Goal: Information Seeking & Learning: Learn about a topic

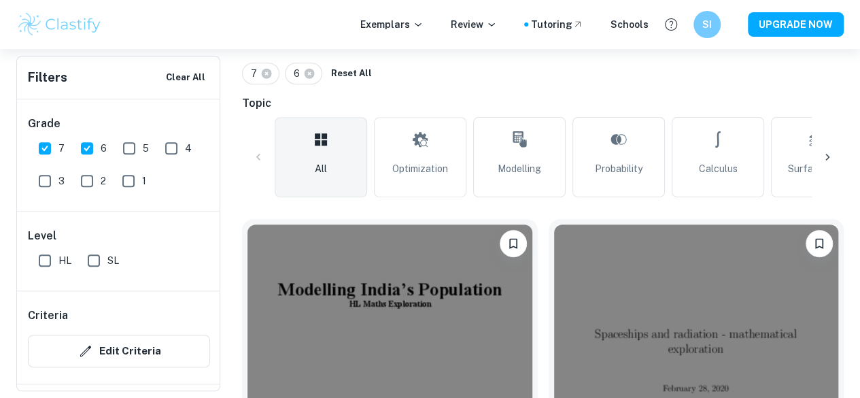
checkbox input "true"
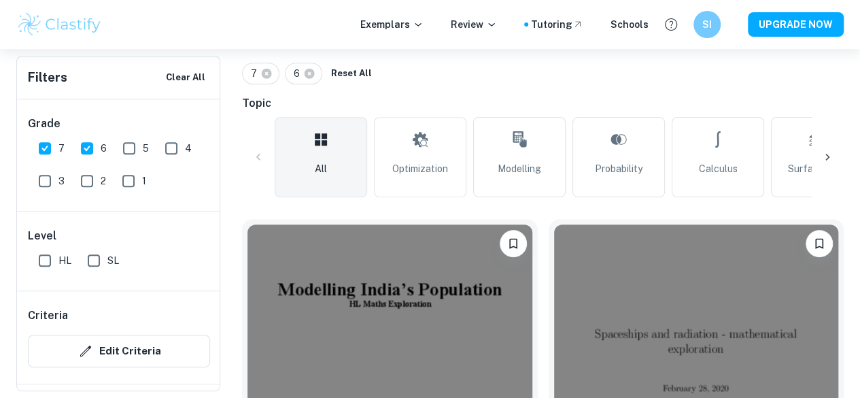
scroll to position [113, 0]
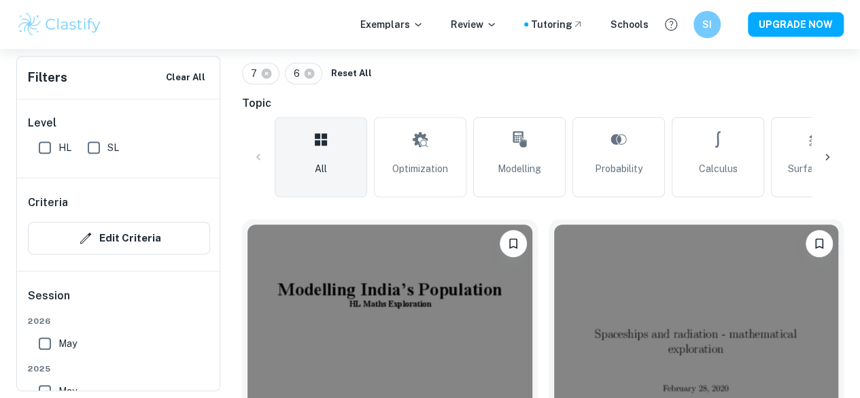
click at [41, 141] on input "HL" at bounding box center [44, 147] width 27 height 27
checkbox input "true"
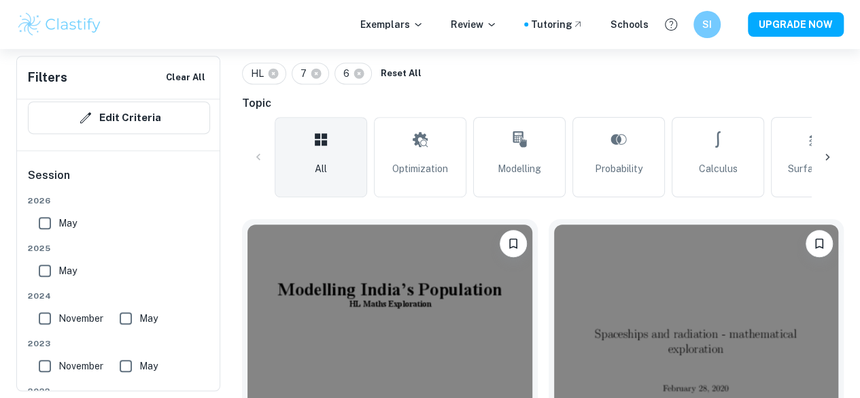
click at [48, 222] on input "May" at bounding box center [44, 222] width 27 height 27
checkbox input "true"
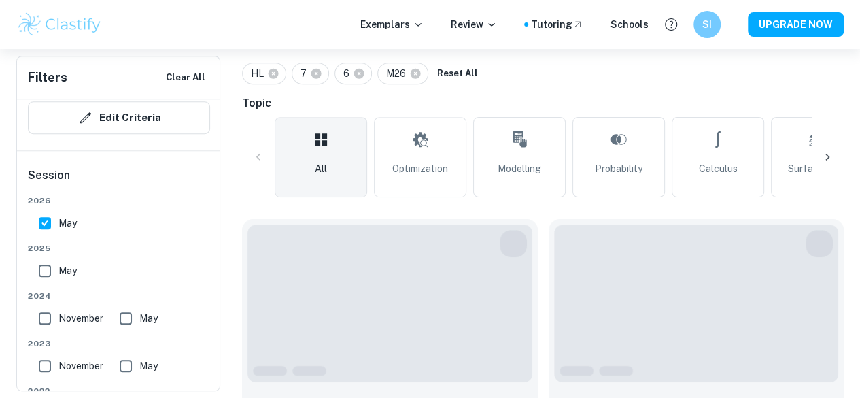
click at [43, 273] on input "May" at bounding box center [44, 270] width 27 height 27
checkbox input "true"
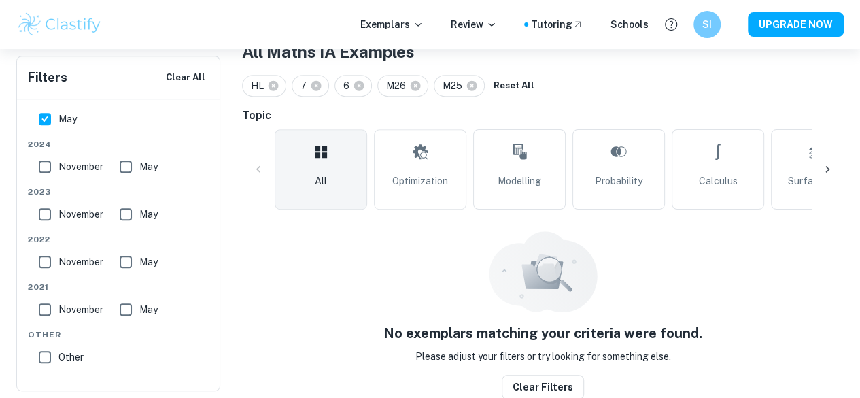
scroll to position [283, 0]
click at [46, 167] on input "November" at bounding box center [44, 166] width 27 height 27
checkbox input "true"
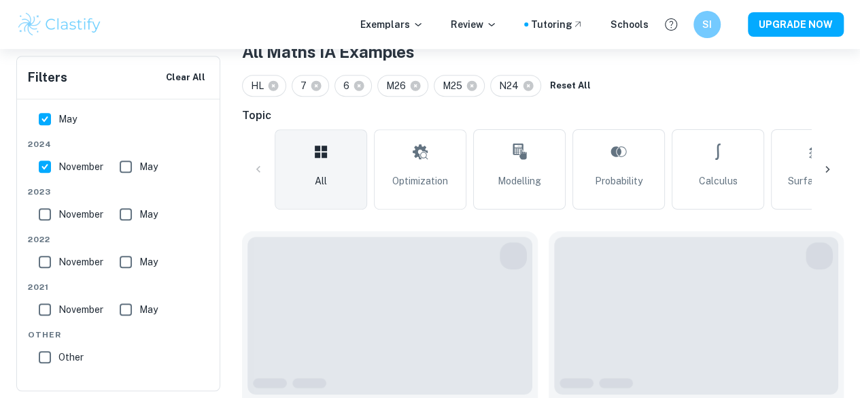
click at [137, 169] on input "May" at bounding box center [125, 166] width 27 height 27
checkbox input "true"
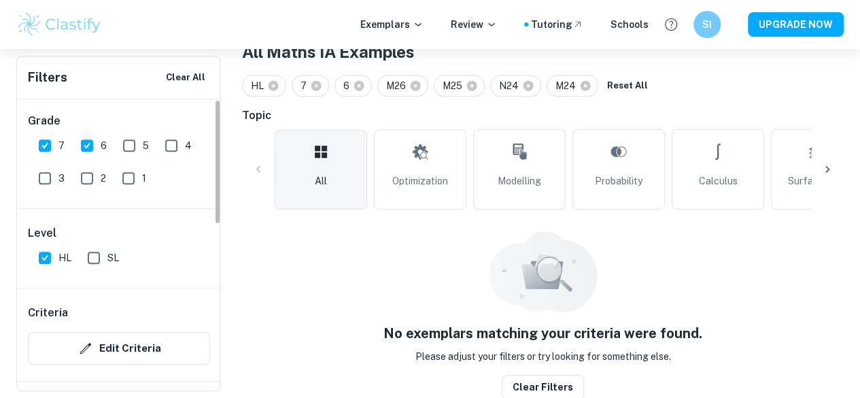
scroll to position [0, 0]
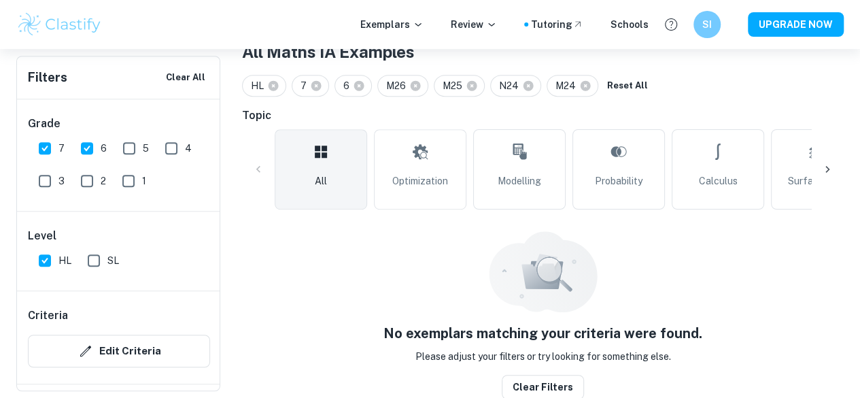
click at [33, 145] on input "7" at bounding box center [44, 148] width 27 height 27
checkbox input "false"
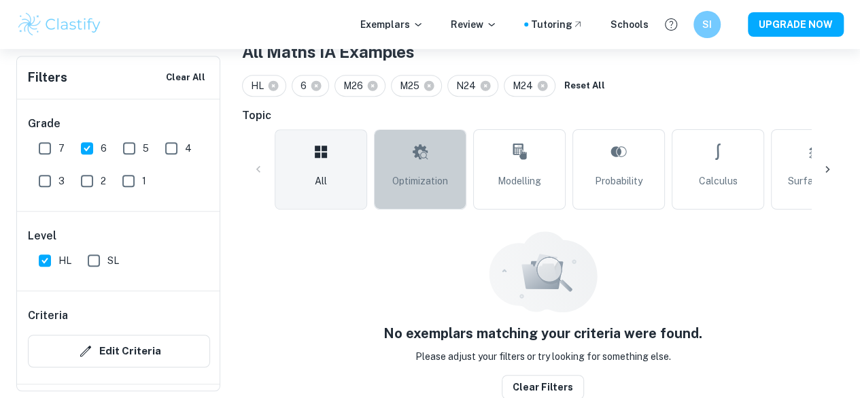
click at [425, 175] on span "Optimization" at bounding box center [420, 180] width 56 height 15
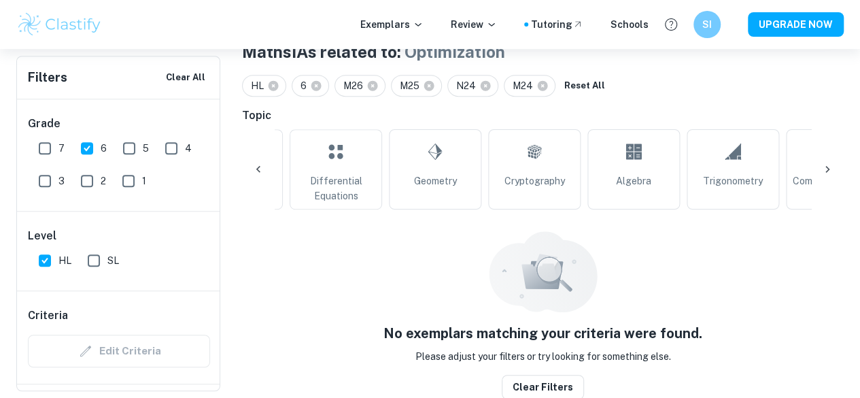
scroll to position [0, 780]
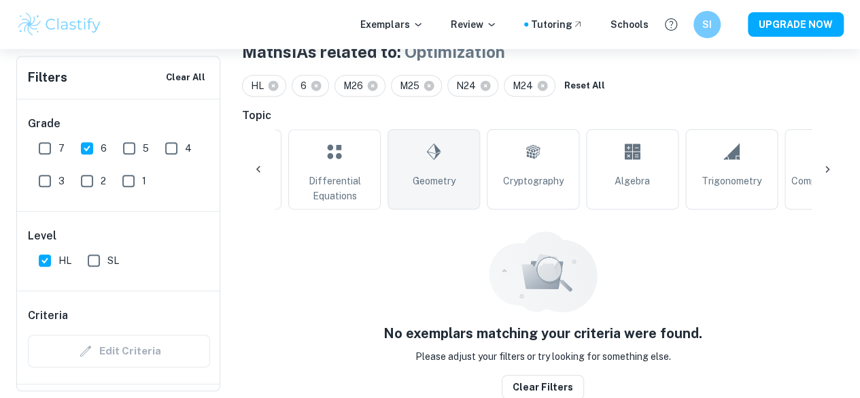
click at [437, 161] on icon at bounding box center [433, 151] width 16 height 33
type input "Geometry"
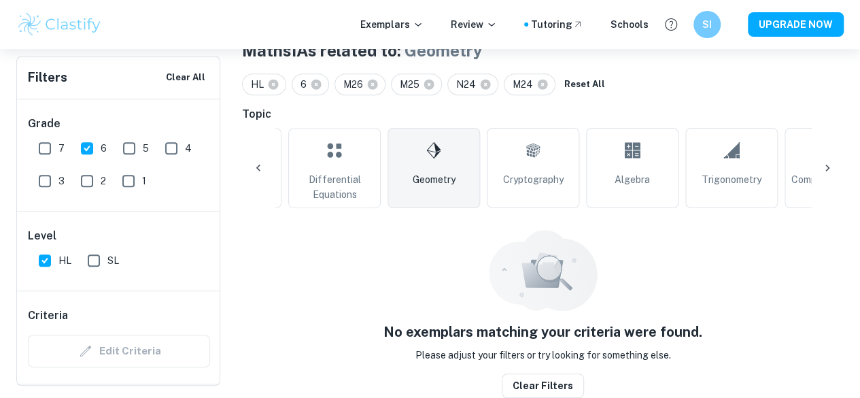
scroll to position [283, 0]
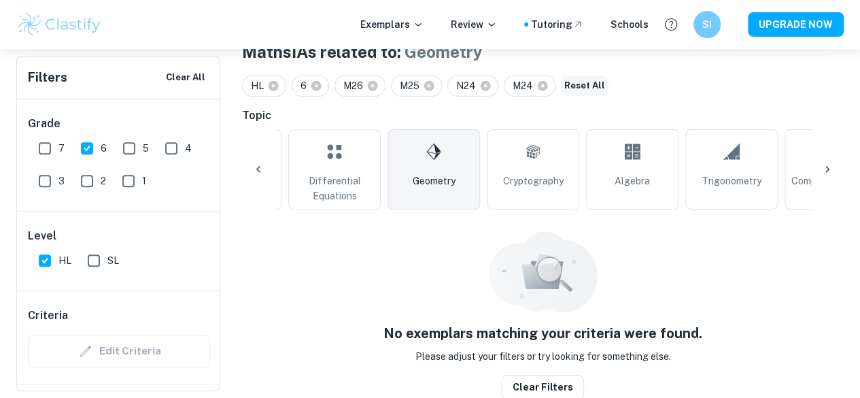
click at [598, 86] on button "Reset All" at bounding box center [585, 85] width 48 height 20
checkbox input "false"
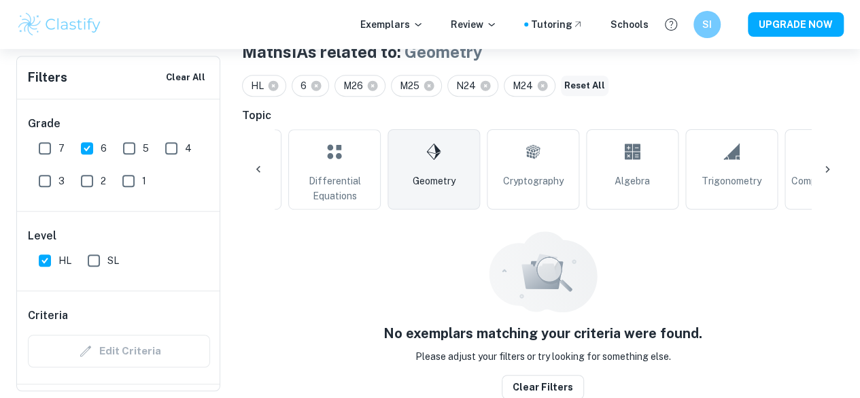
checkbox input "false"
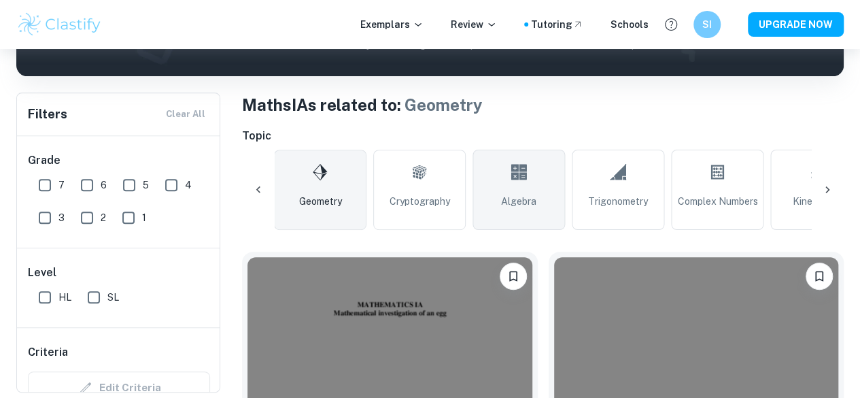
scroll to position [0, 898]
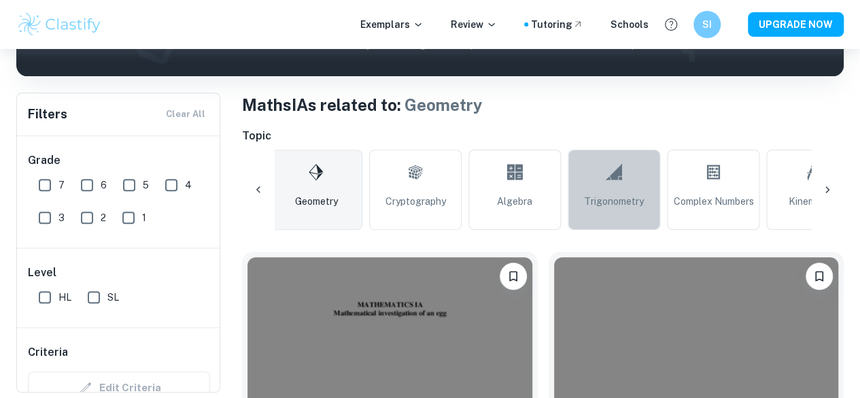
click at [599, 188] on link "Trigonometry" at bounding box center [613, 190] width 92 height 80
type input "Trigonometry"
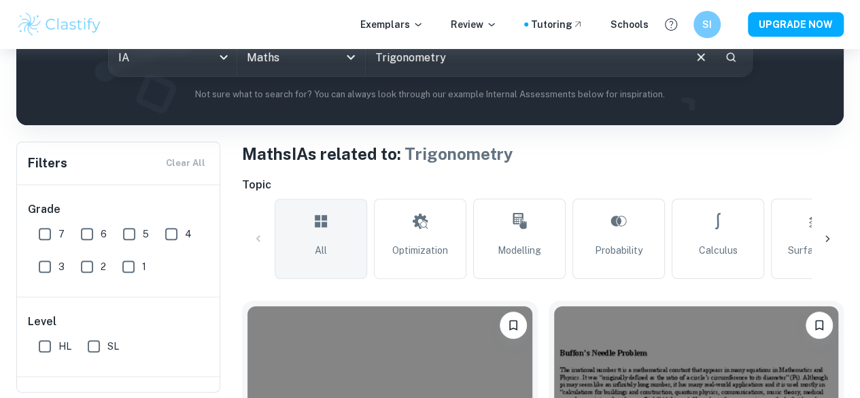
click at [300, 224] on link "All" at bounding box center [321, 238] width 92 height 80
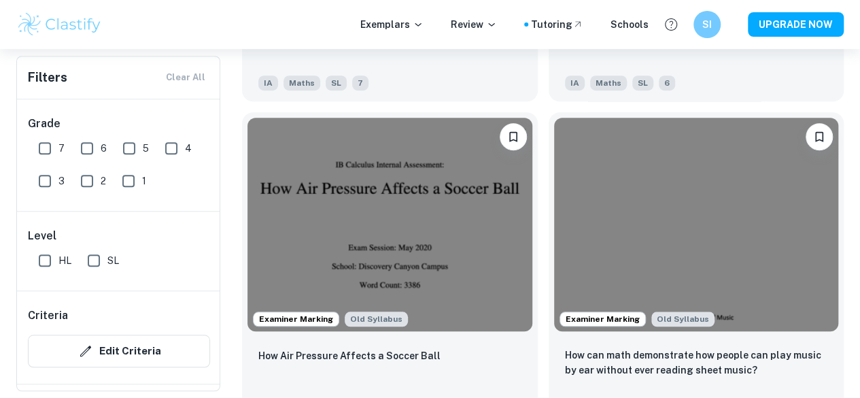
scroll to position [3009, 0]
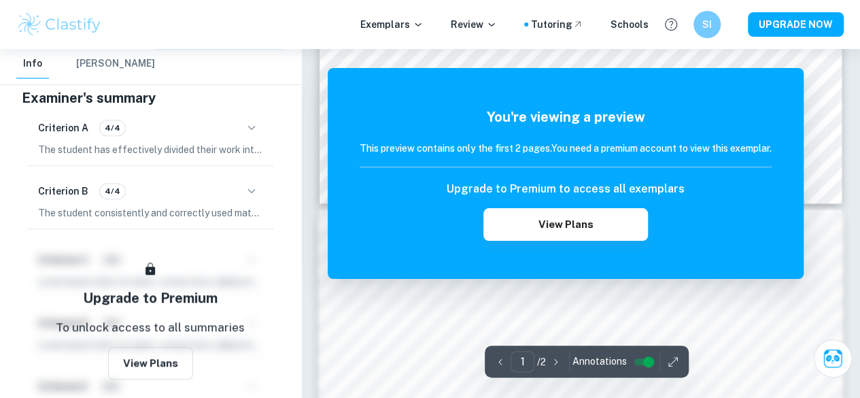
scroll to position [596, 0]
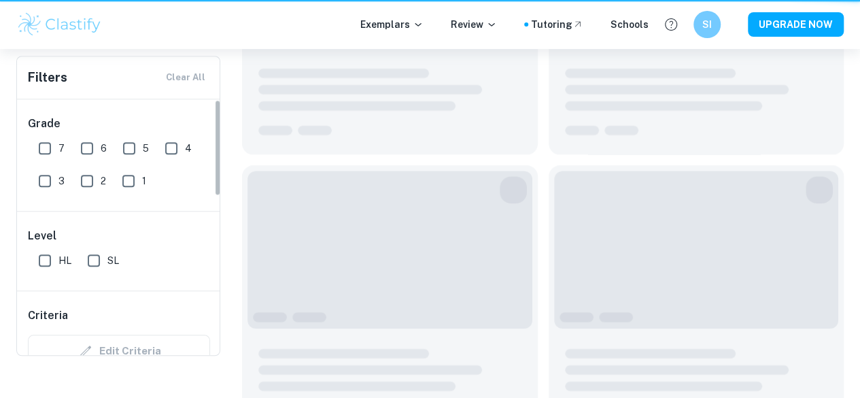
type input "Geometry"
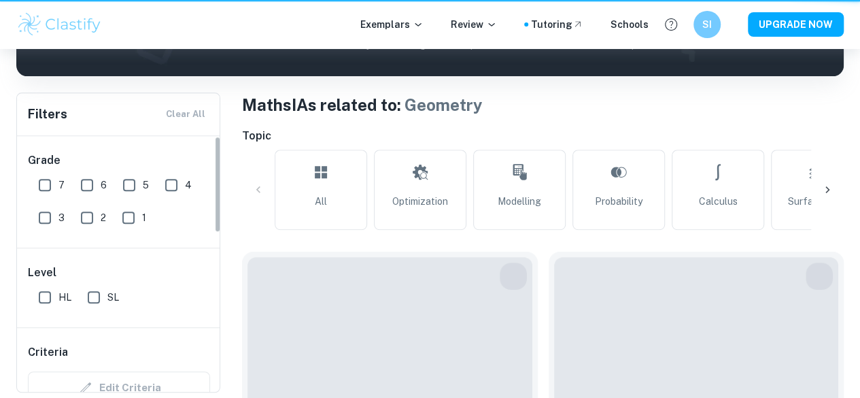
scroll to position [0, 682]
